Goal: Task Accomplishment & Management: Use online tool/utility

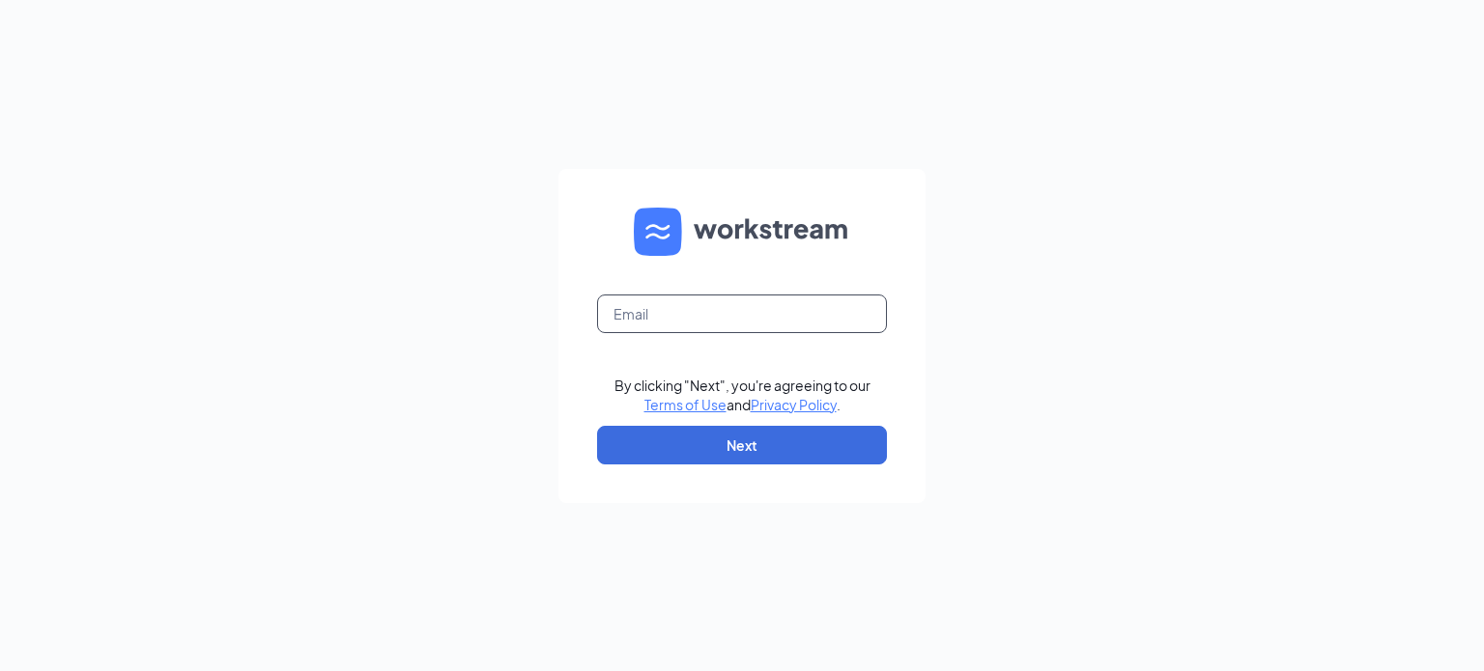
click at [721, 314] on input "text" at bounding box center [742, 314] width 290 height 39
type input "bcobian@sweetcreament.net"
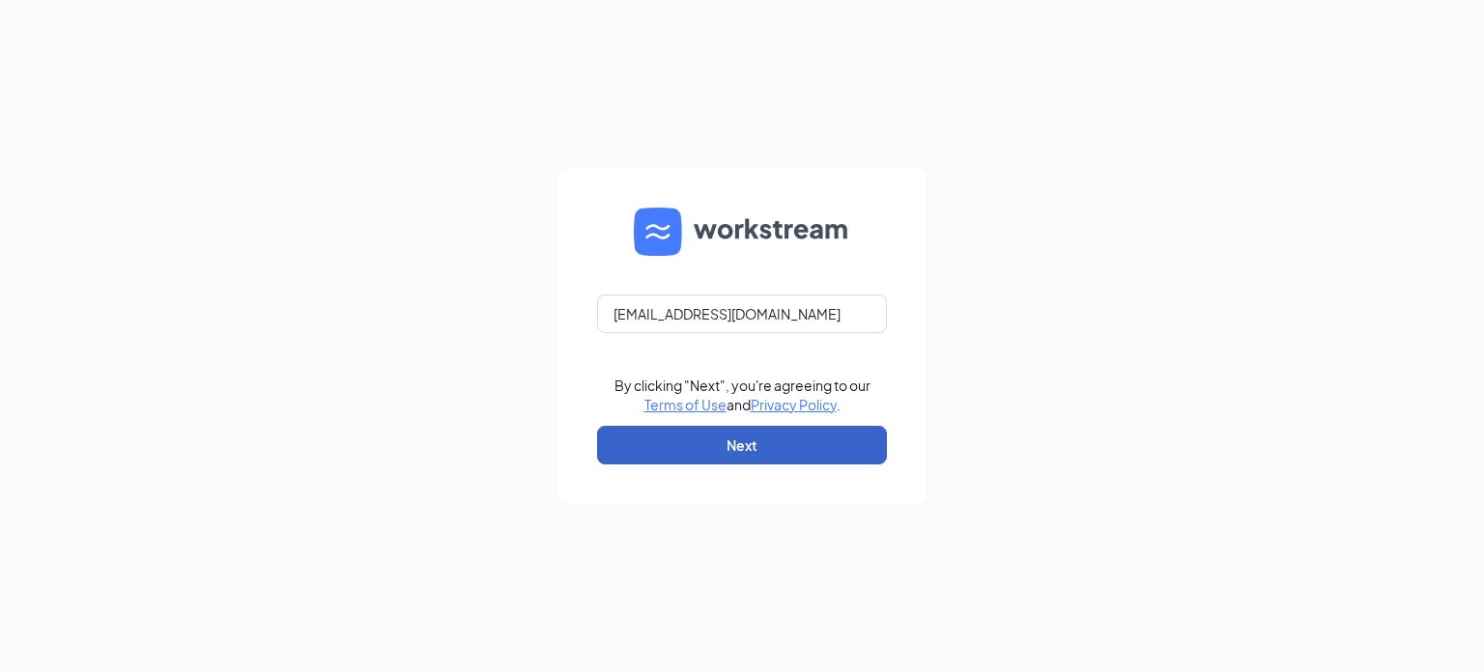
click at [756, 437] on button "Next" at bounding box center [742, 445] width 290 height 39
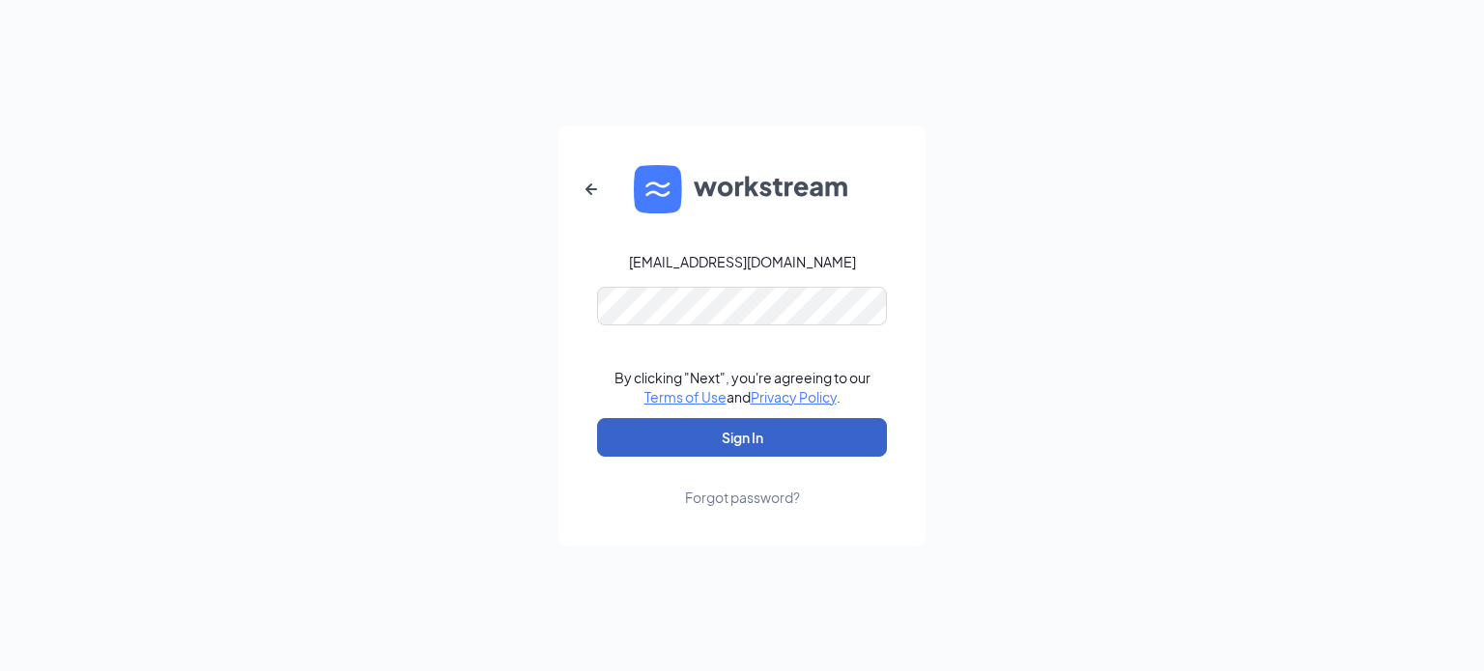
click at [779, 446] on button "Sign In" at bounding box center [742, 437] width 290 height 39
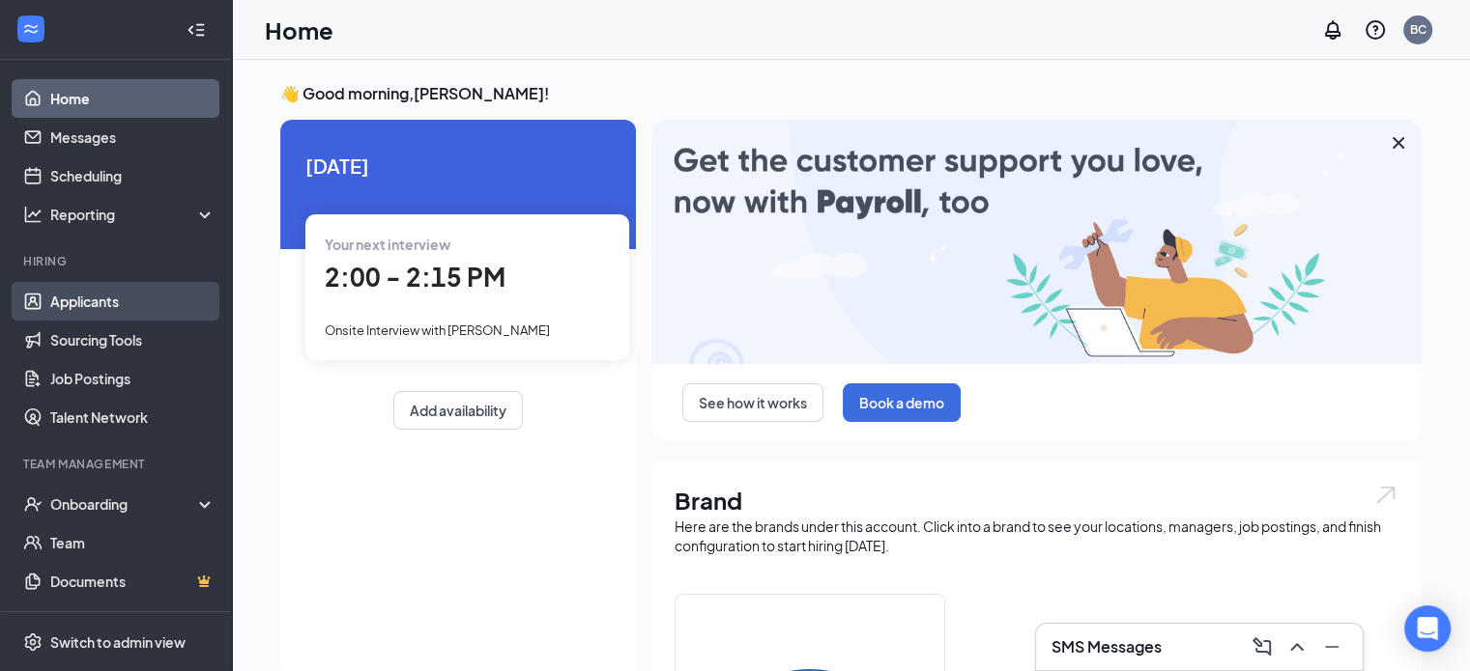
click at [159, 300] on link "Applicants" at bounding box center [132, 301] width 165 height 39
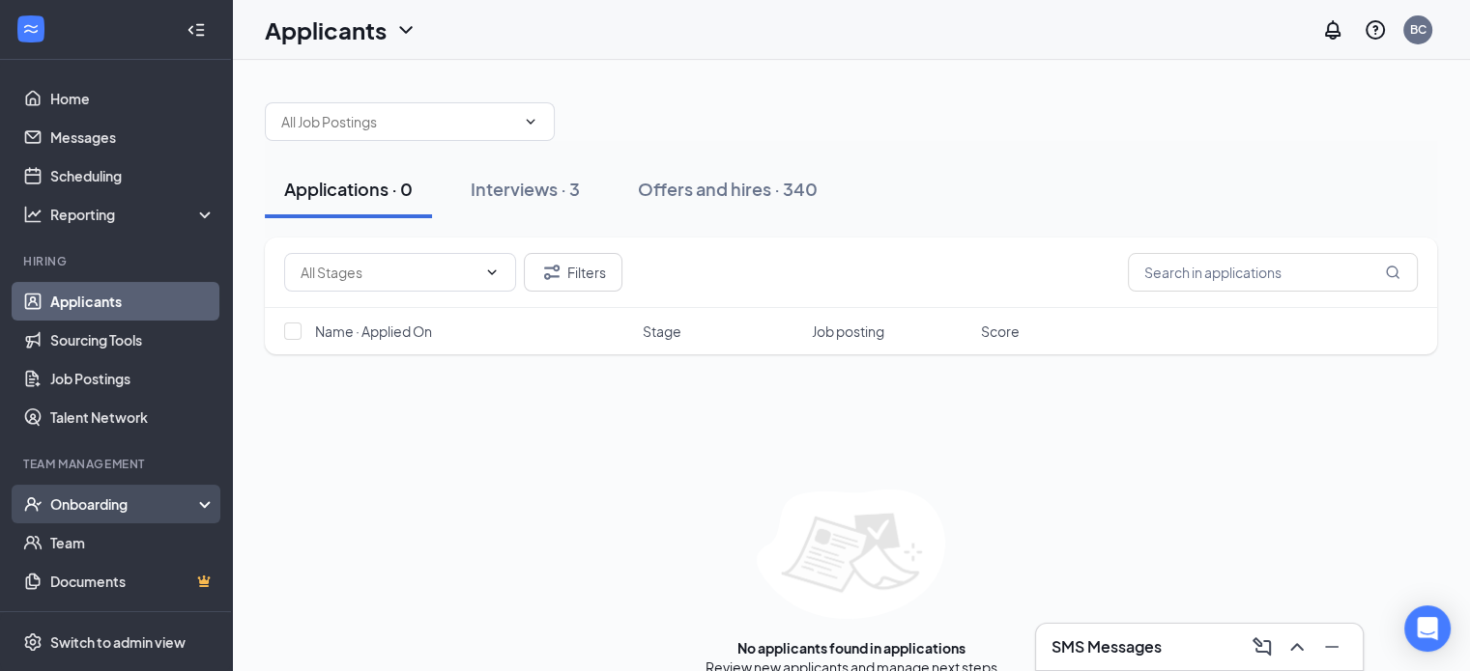
click at [77, 504] on div "Onboarding" at bounding box center [124, 504] width 149 height 19
click at [79, 538] on link "Overview" at bounding box center [132, 543] width 165 height 39
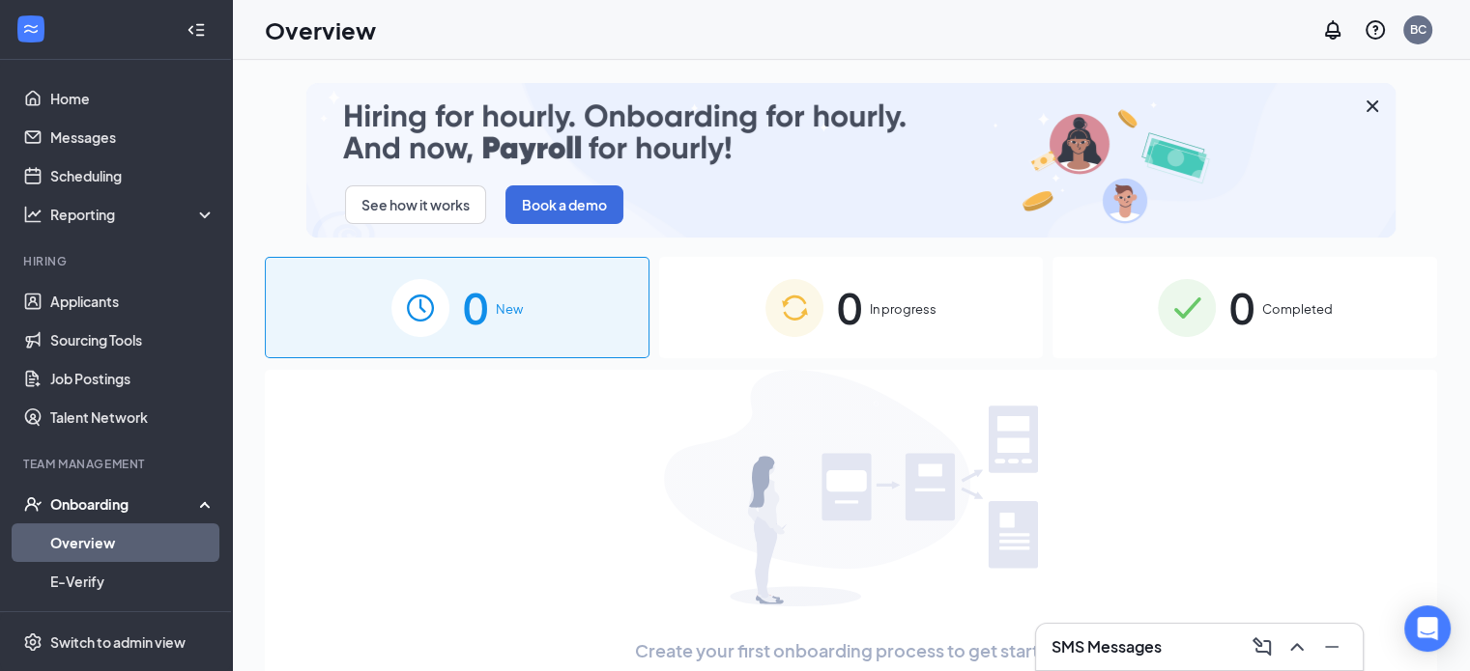
drag, startPoint x: 491, startPoint y: 45, endPoint x: 603, endPoint y: 282, distance: 261.9
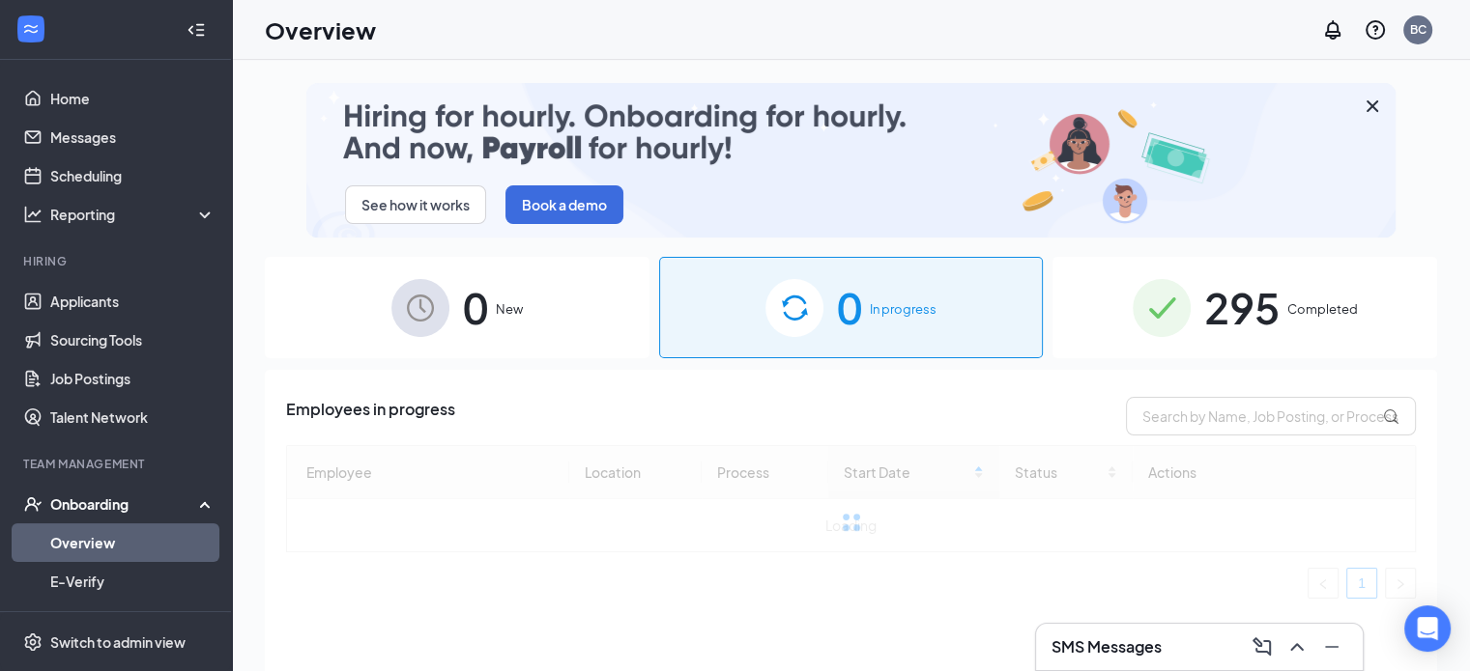
drag, startPoint x: 603, startPoint y: 282, endPoint x: 940, endPoint y: 123, distance: 373.0
